Goal: Information Seeking & Learning: Understand process/instructions

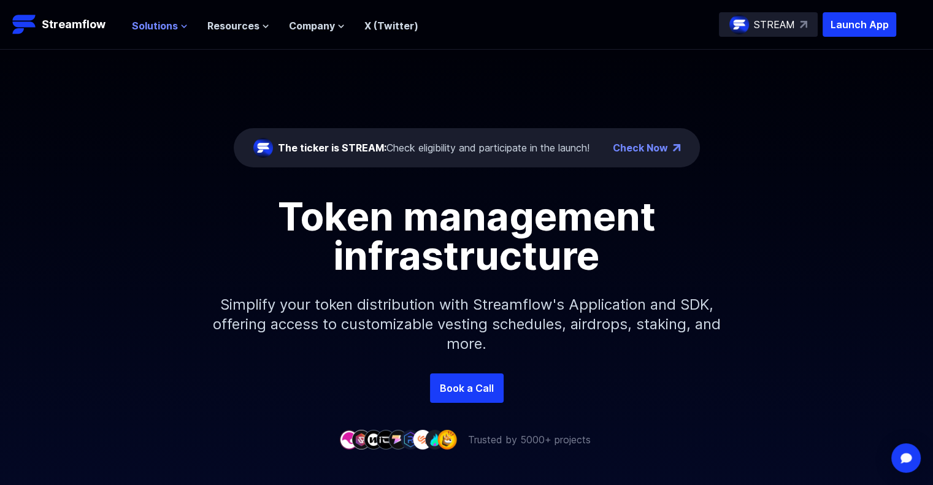
click at [180, 28] on icon at bounding box center [183, 26] width 7 height 7
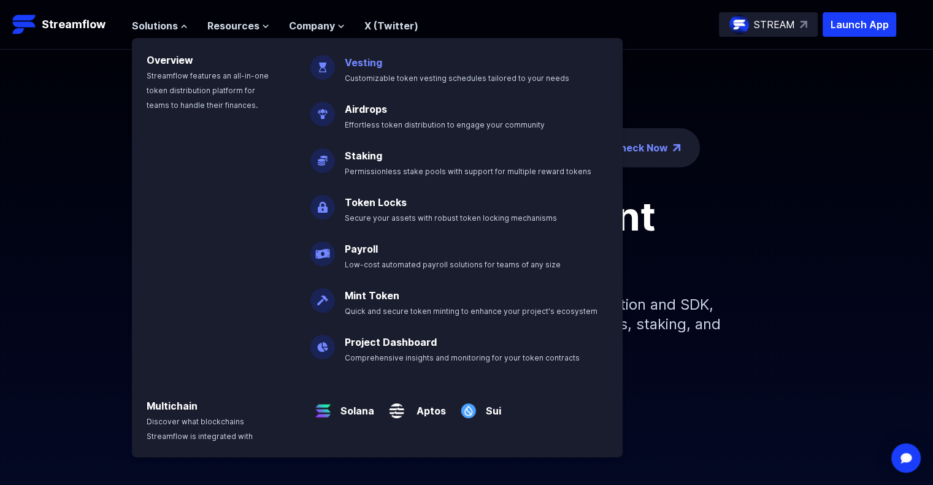
click at [368, 67] on link "Vesting" at bounding box center [363, 62] width 37 height 12
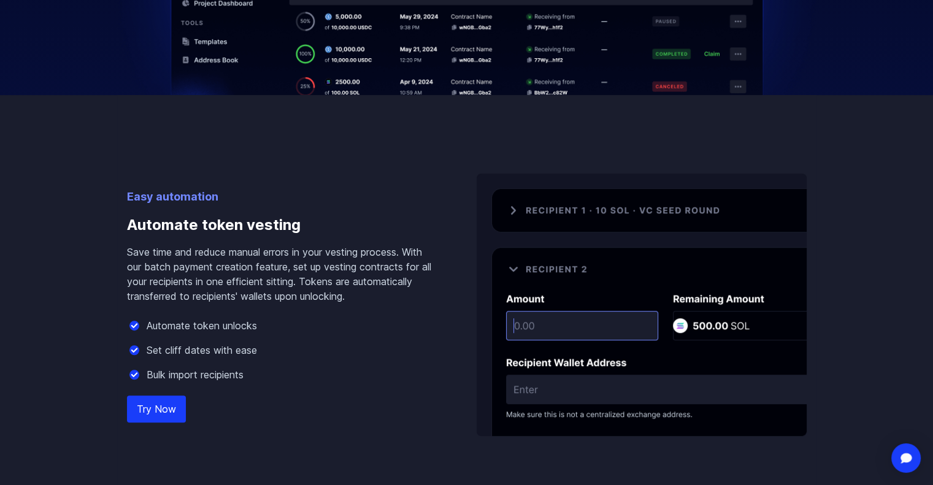
scroll to position [736, 0]
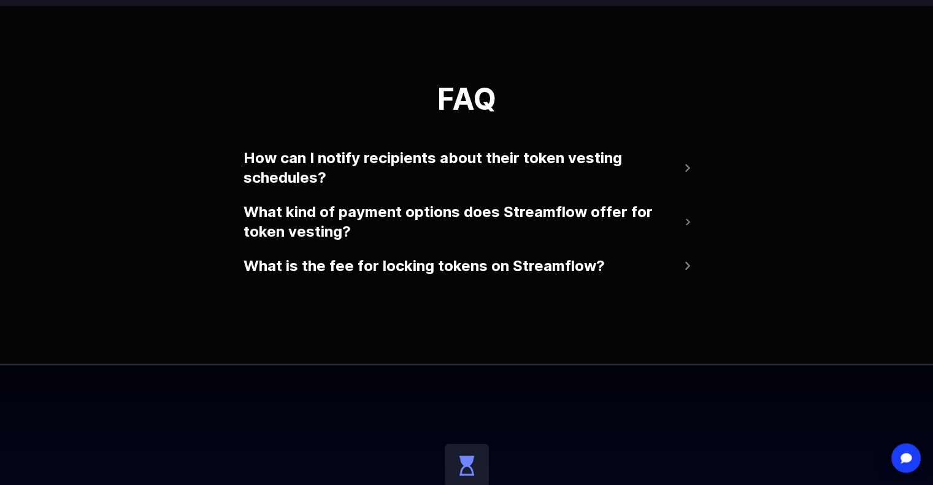
scroll to position [2516, 0]
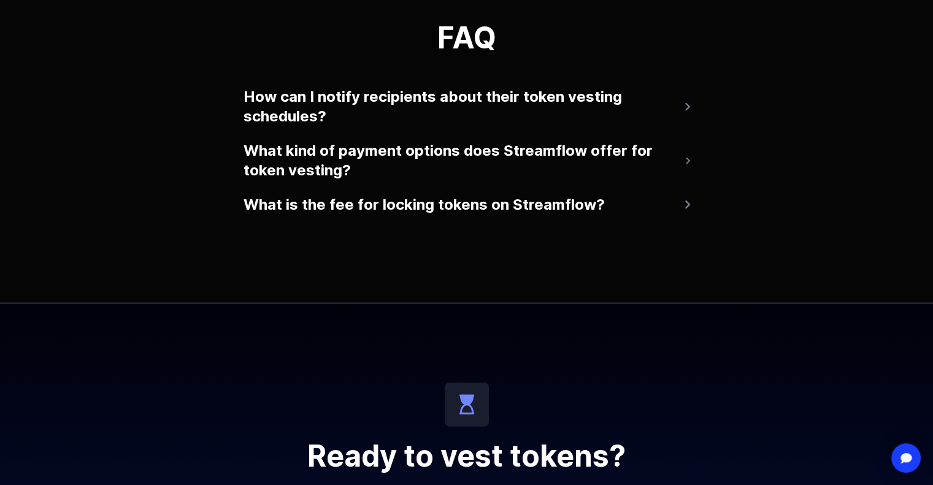
click at [393, 212] on button "What is the fee for locking tokens on Streamflow?" at bounding box center [467, 204] width 447 height 29
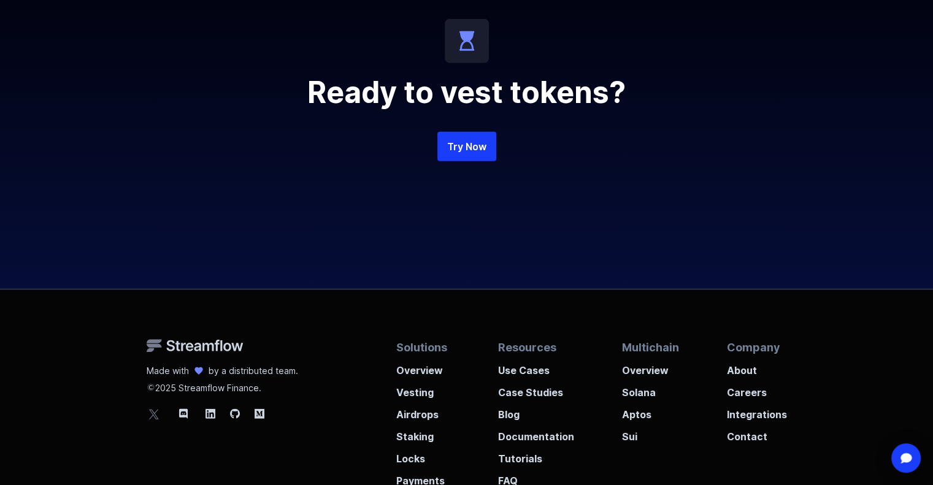
scroll to position [3007, 0]
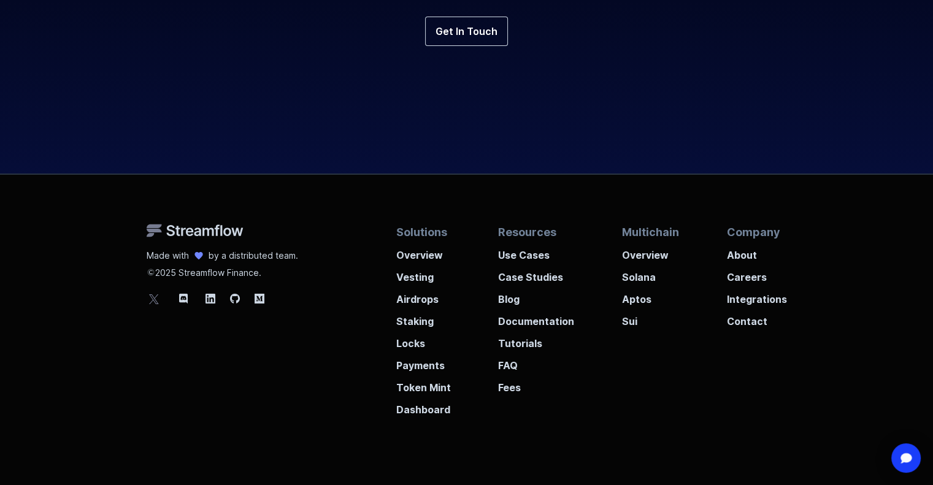
scroll to position [4630, 0]
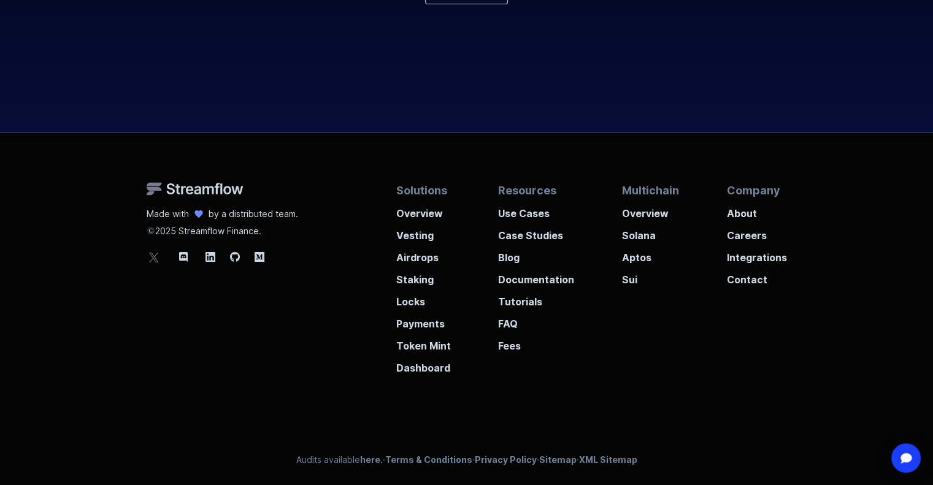
click at [152, 253] on icon at bounding box center [154, 258] width 10 height 10
